Goal: Transaction & Acquisition: Obtain resource

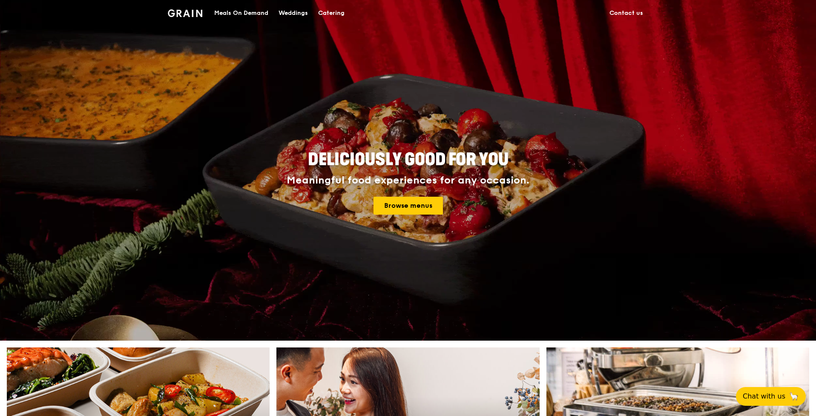
click at [254, 15] on div "Meals On Demand" at bounding box center [241, 13] width 54 height 26
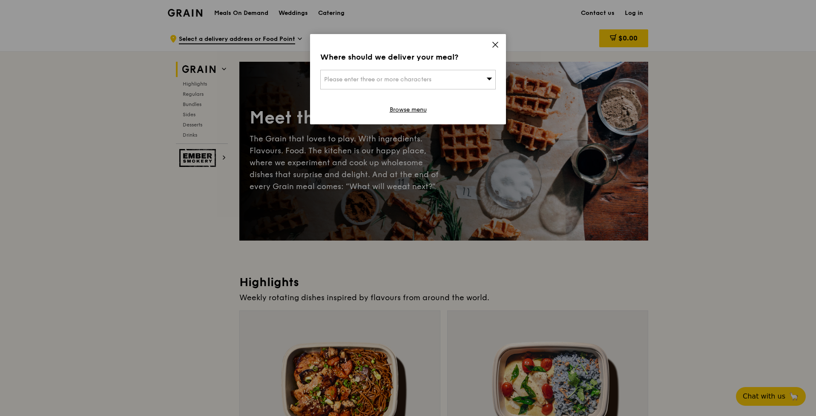
click at [497, 45] on icon at bounding box center [496, 45] width 8 height 8
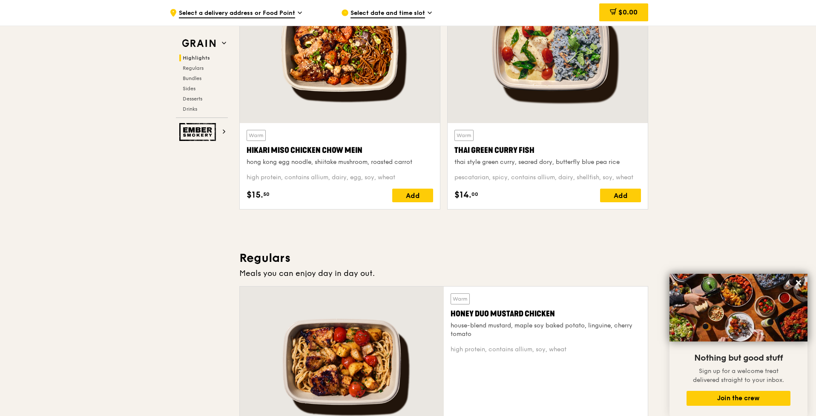
scroll to position [448, 0]
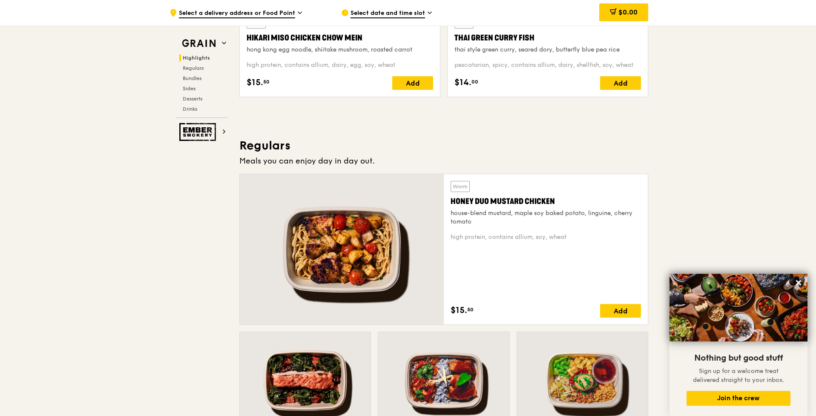
click at [419, 14] on span "Select date and time slot" at bounding box center [388, 13] width 75 height 9
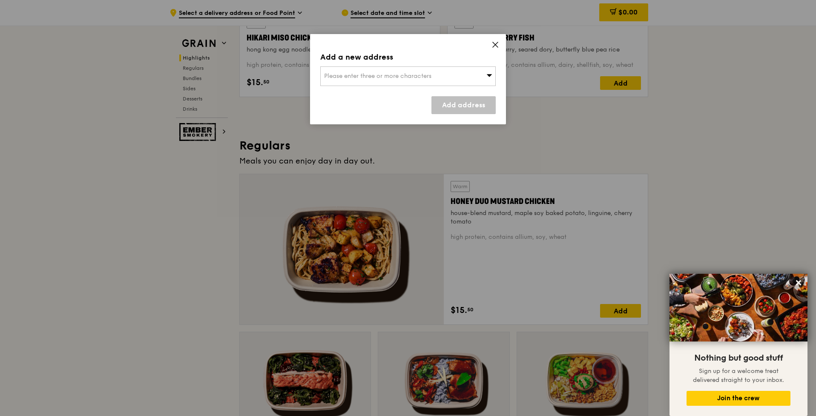
click at [492, 45] on icon at bounding box center [496, 45] width 8 height 8
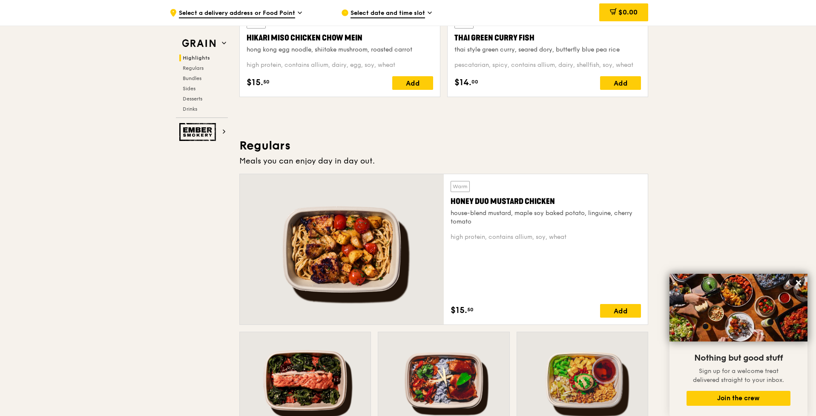
click at [292, 12] on span "Select a delivery address or Food Point" at bounding box center [237, 13] width 116 height 9
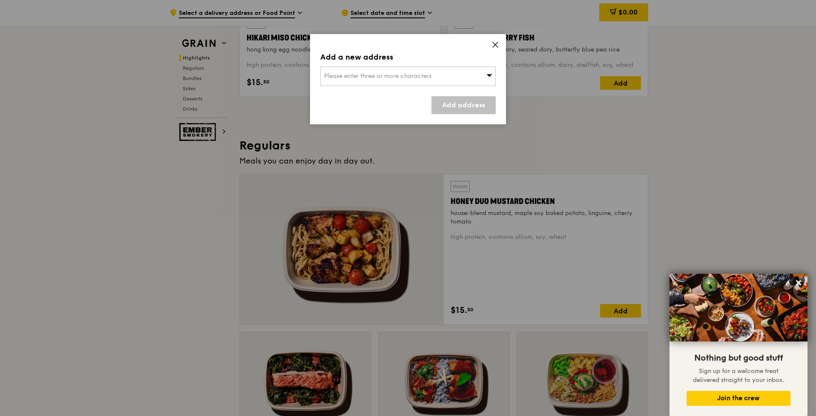
click at [496, 46] on icon at bounding box center [496, 45] width 8 height 8
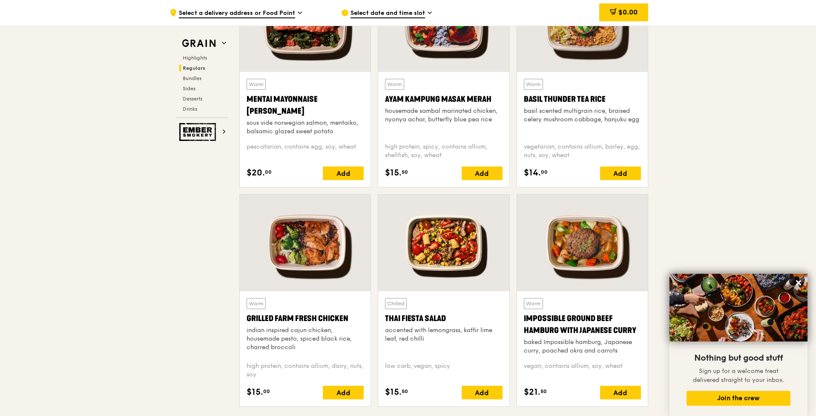
scroll to position [733, 0]
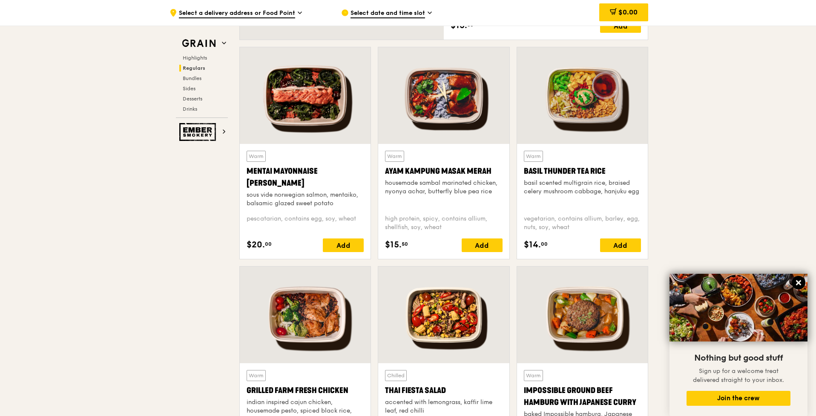
click at [798, 285] on icon at bounding box center [798, 282] width 5 height 5
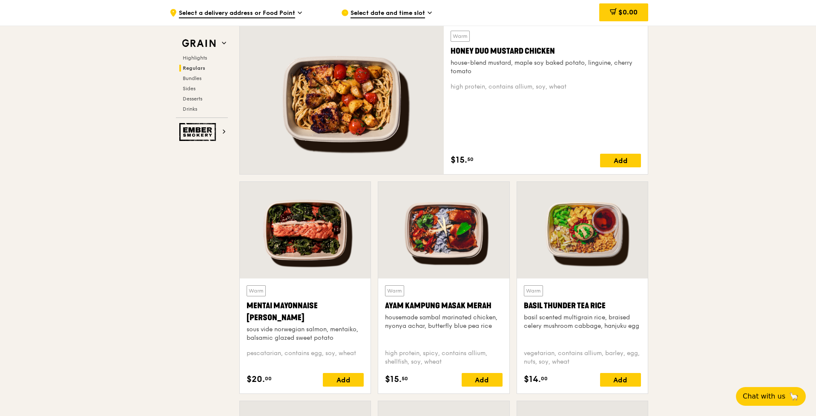
scroll to position [703, 0]
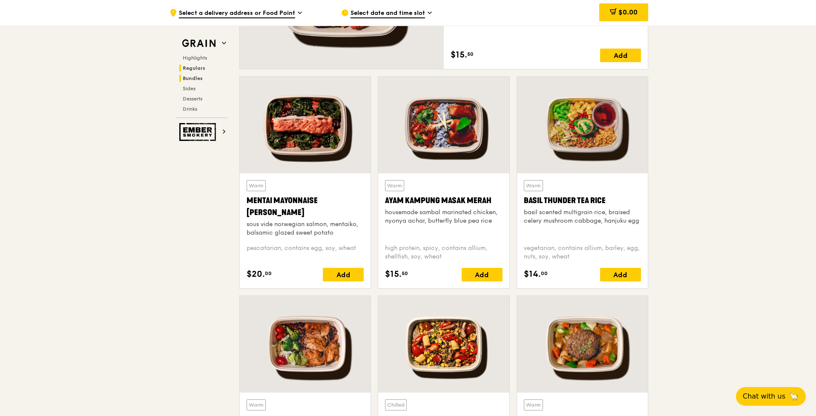
click at [197, 79] on span "Bundles" at bounding box center [193, 78] width 20 height 6
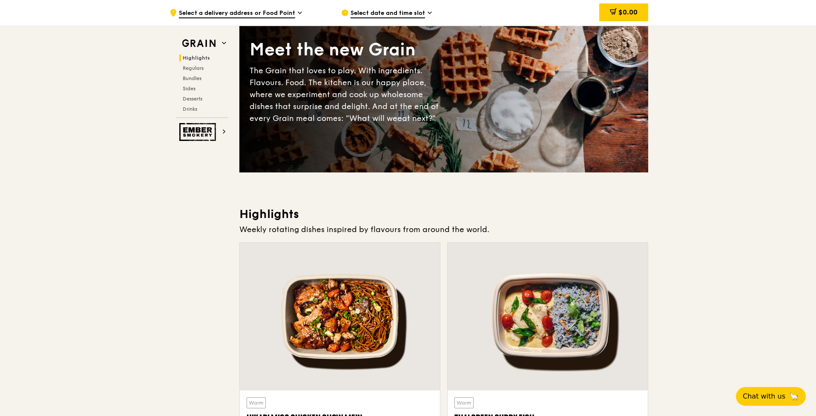
scroll to position [0, 0]
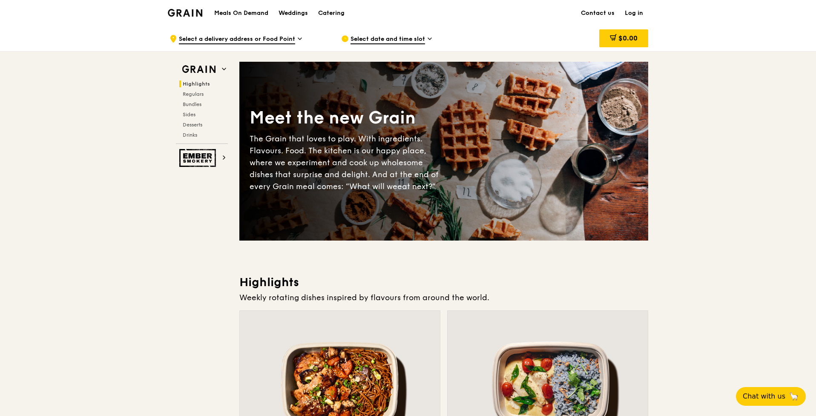
click at [284, 40] on span "Select a delivery address or Food Point" at bounding box center [237, 39] width 116 height 9
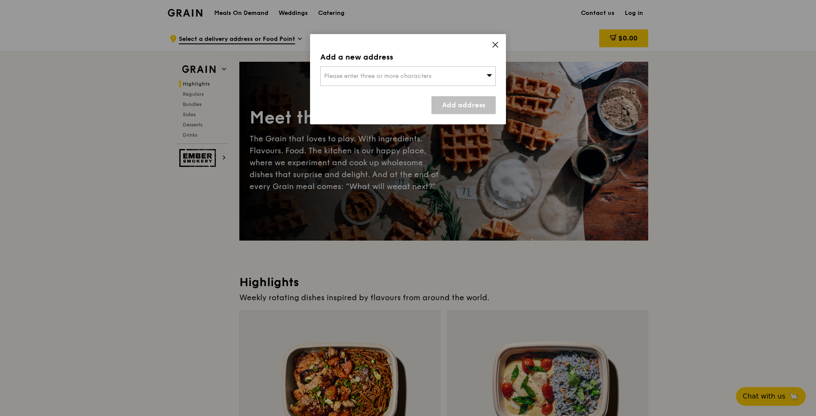
click at [495, 46] on icon at bounding box center [495, 44] width 5 height 5
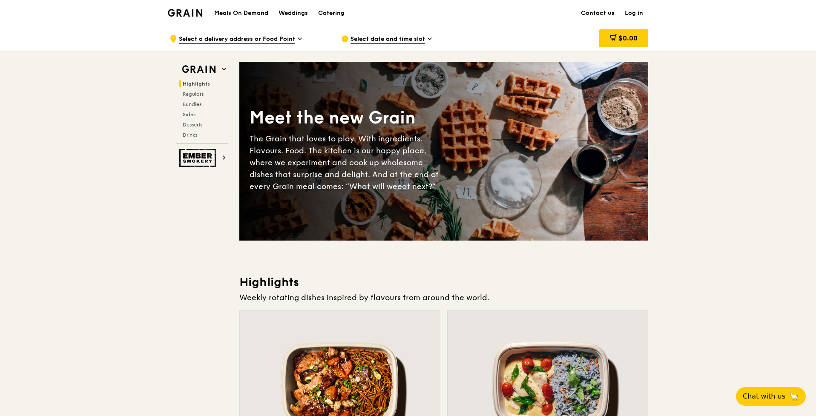
click at [375, 42] on span "Select date and time slot" at bounding box center [388, 39] width 75 height 9
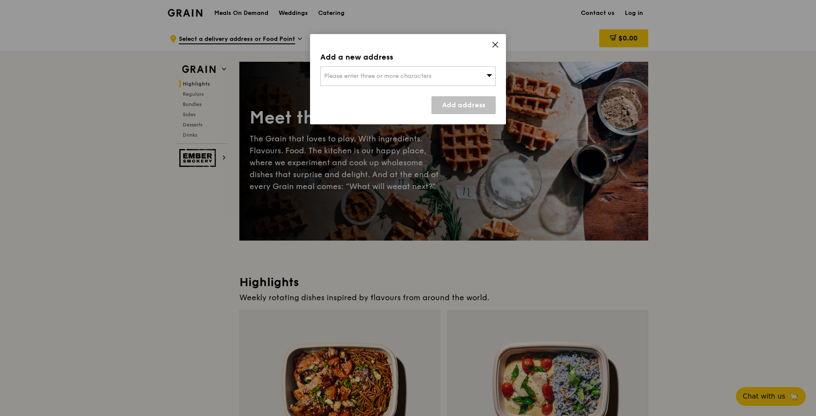
click at [493, 75] on div "Please enter three or more characters" at bounding box center [407, 76] width 175 height 20
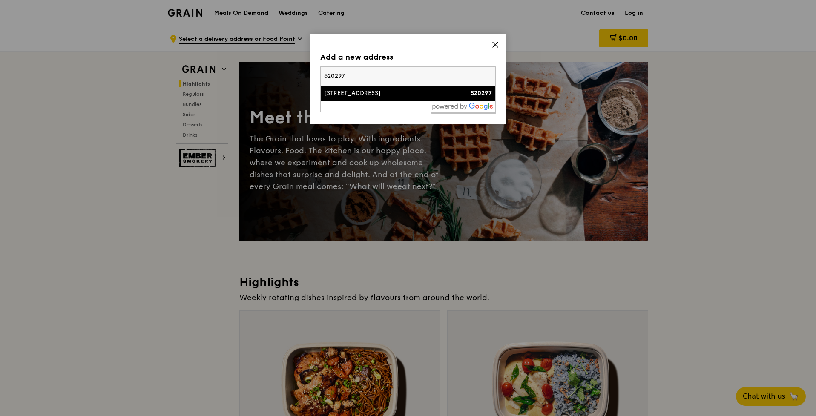
type input "520297"
click at [413, 94] on div "[STREET_ADDRESS]" at bounding box center [387, 93] width 126 height 9
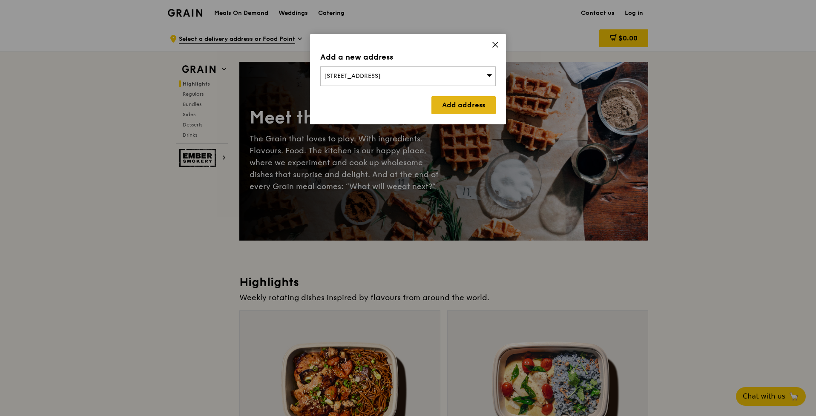
click at [461, 106] on link "Add address" at bounding box center [463, 105] width 64 height 18
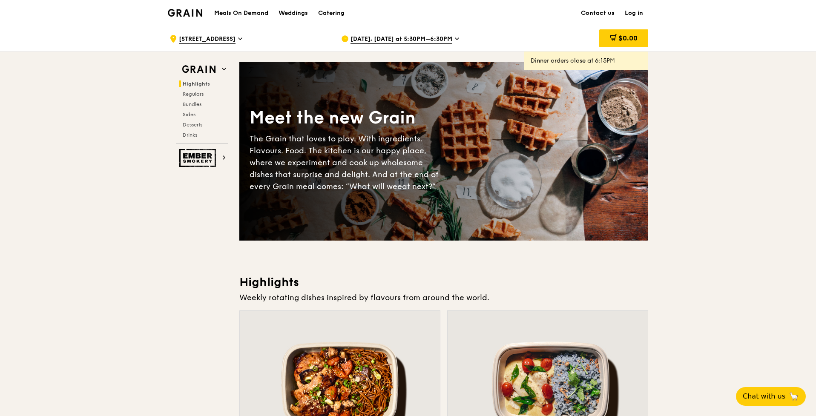
click at [455, 39] on icon at bounding box center [456, 39] width 3 height 2
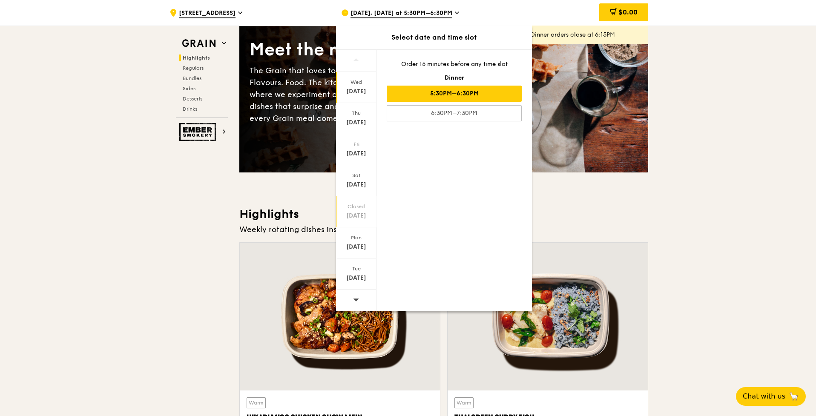
scroll to position [142, 0]
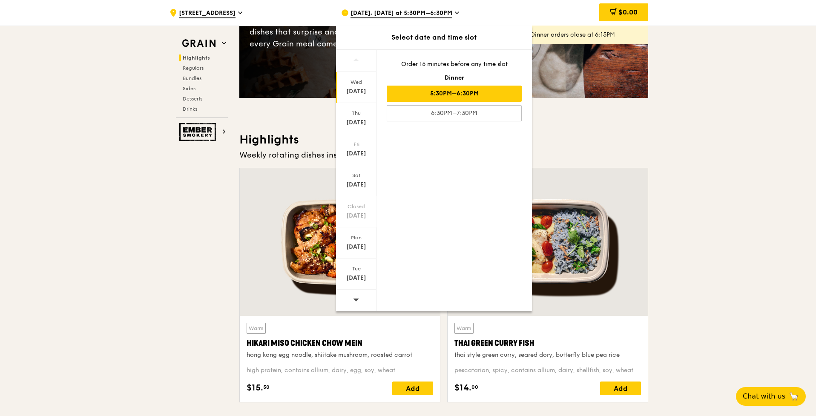
click at [358, 301] on icon at bounding box center [356, 299] width 6 height 6
click at [358, 297] on icon at bounding box center [356, 299] width 6 height 6
click at [357, 281] on div "[DATE]" at bounding box center [356, 278] width 38 height 9
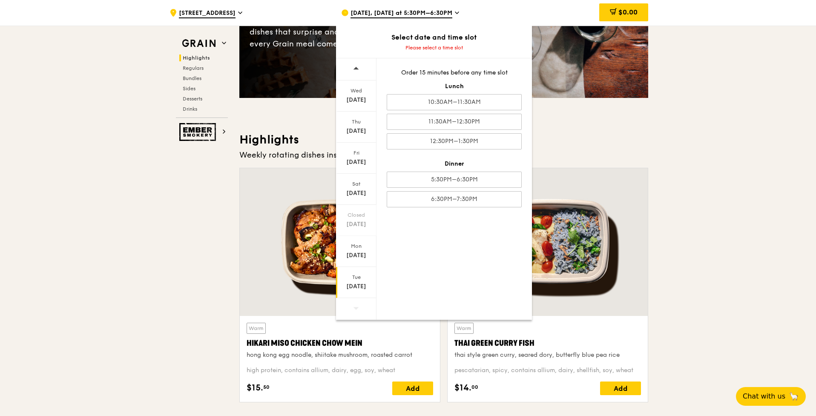
click at [353, 305] on icon at bounding box center [356, 308] width 6 height 6
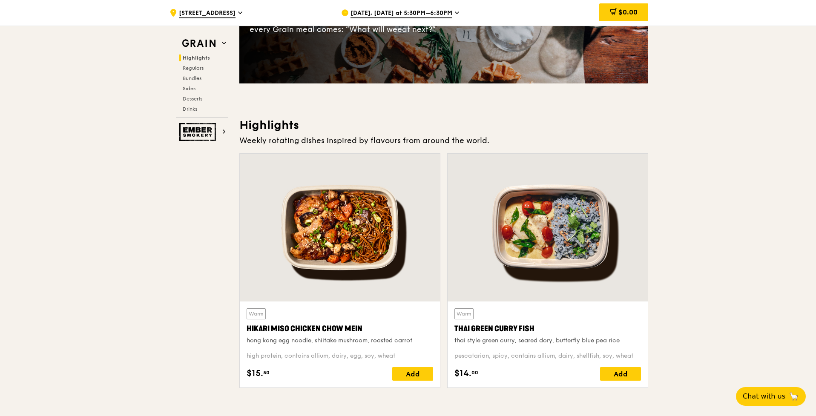
scroll to position [0, 0]
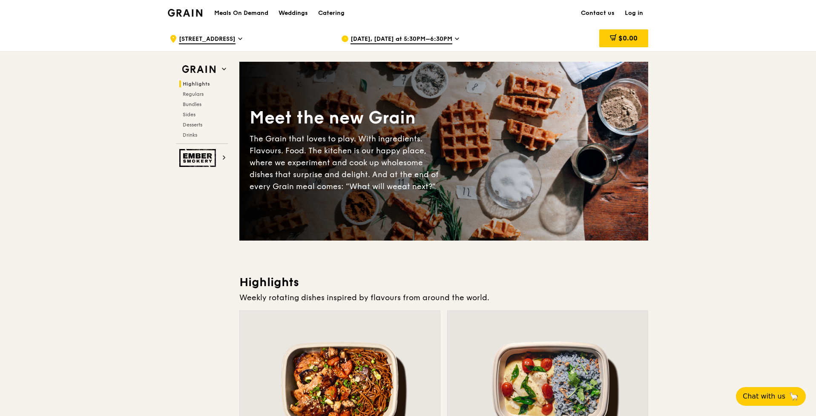
click at [247, 13] on h1 "Meals On Demand" at bounding box center [241, 13] width 54 height 9
click at [222, 156] on icon at bounding box center [224, 157] width 4 height 4
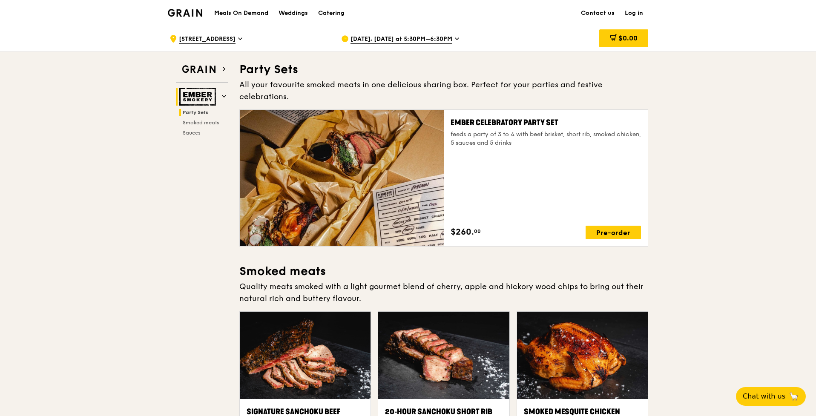
click at [328, 13] on div "Catering" at bounding box center [331, 13] width 26 height 26
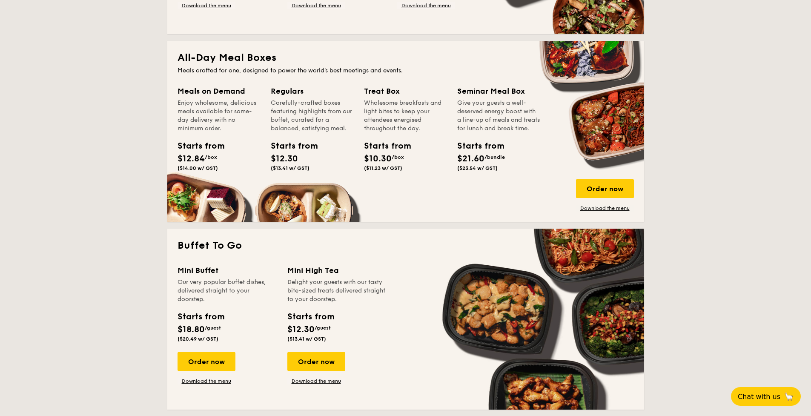
scroll to position [96, 0]
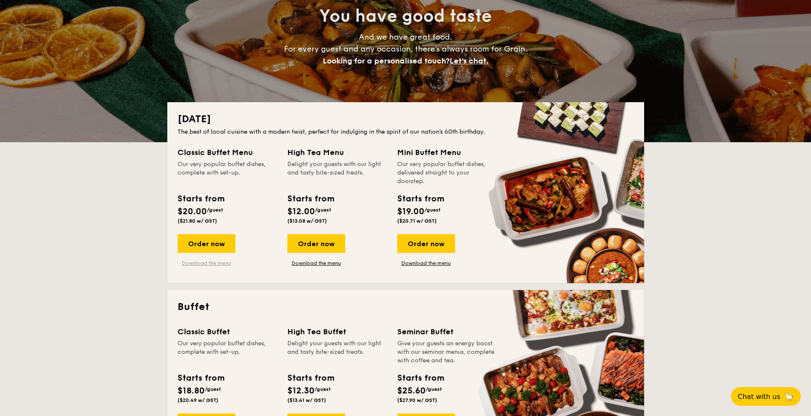
click at [204, 263] on link "Download the menu" at bounding box center [207, 263] width 58 height 7
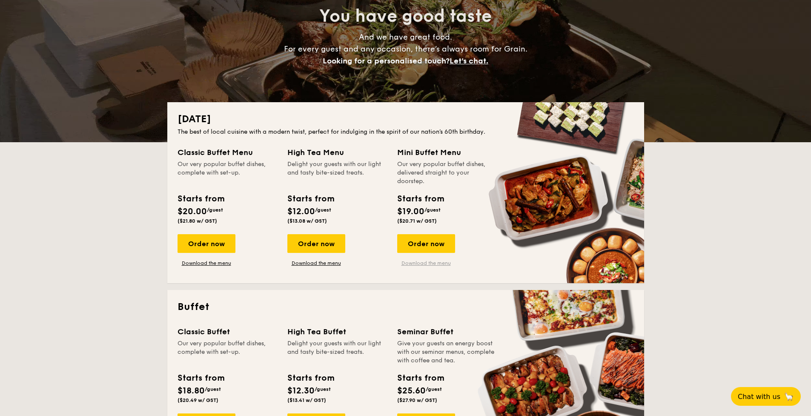
click at [432, 262] on link "Download the menu" at bounding box center [426, 263] width 58 height 7
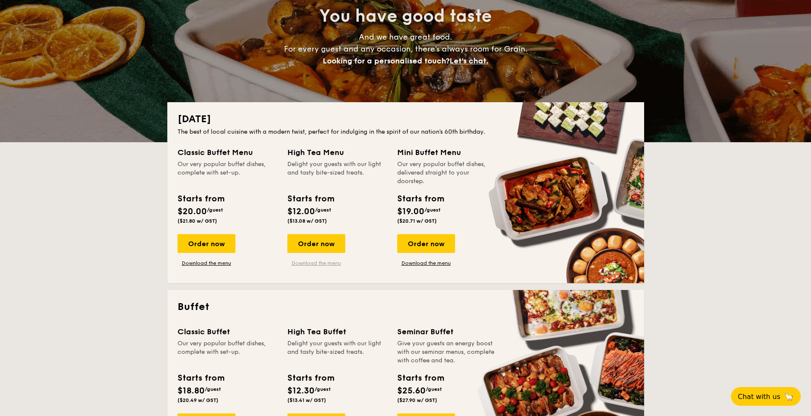
click at [313, 261] on link "Download the menu" at bounding box center [317, 263] width 58 height 7
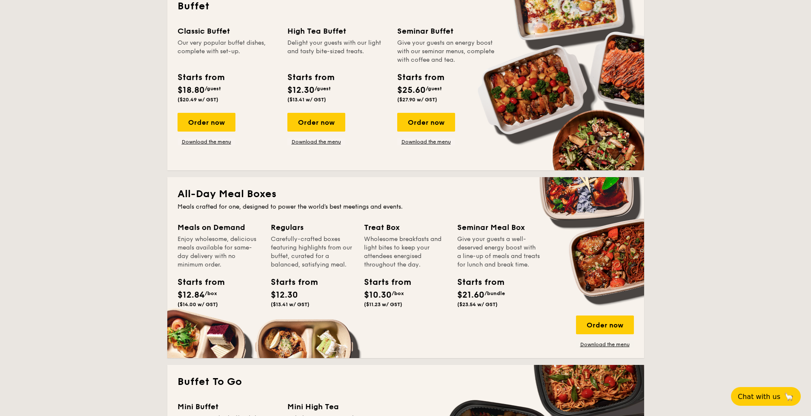
scroll to position [503, 0]
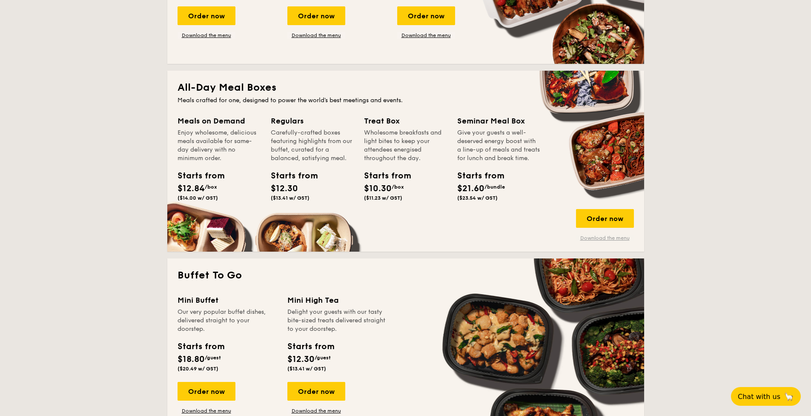
click at [597, 236] on link "Download the menu" at bounding box center [605, 238] width 58 height 7
